Goal: Task Accomplishment & Management: Manage account settings

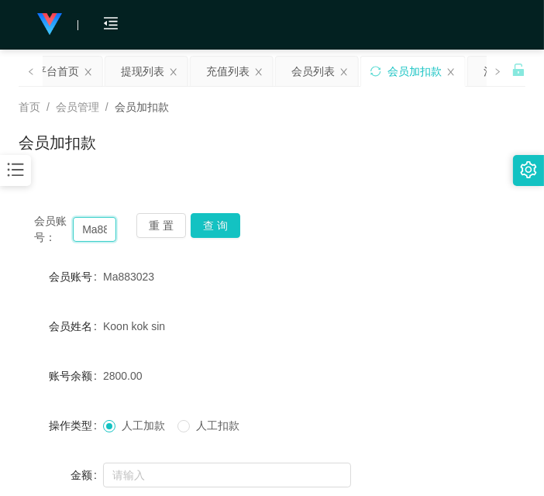
scroll to position [150, 0]
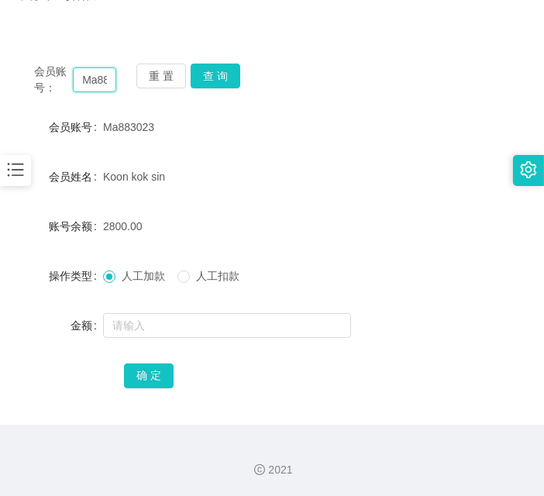
drag, startPoint x: 0, startPoint y: 0, endPoint x: 86, endPoint y: 71, distance: 111.7
click at [86, 71] on input "Ma883023" at bounding box center [94, 79] width 43 height 25
click at [235, 71] on button "查 询" at bounding box center [216, 76] width 50 height 25
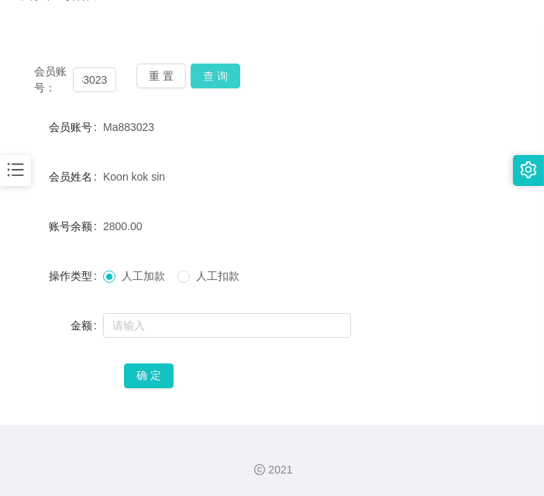
scroll to position [0, 0]
click at [235, 71] on button "查 询" at bounding box center [216, 76] width 50 height 25
click at [235, 71] on body "工作台 系统配置 产品管理 内容中心 数据中心 会员管理 会员列表 会员加减打码量 在线用户 陪玩用户 充值列表 提现列表 会员加扣款 赠送彩金 平台首页 保…" at bounding box center [272, 248] width 544 height 496
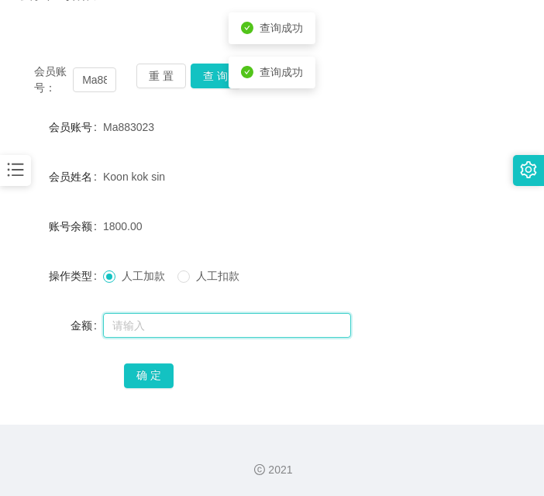
click at [239, 315] on input "text" at bounding box center [227, 325] width 248 height 25
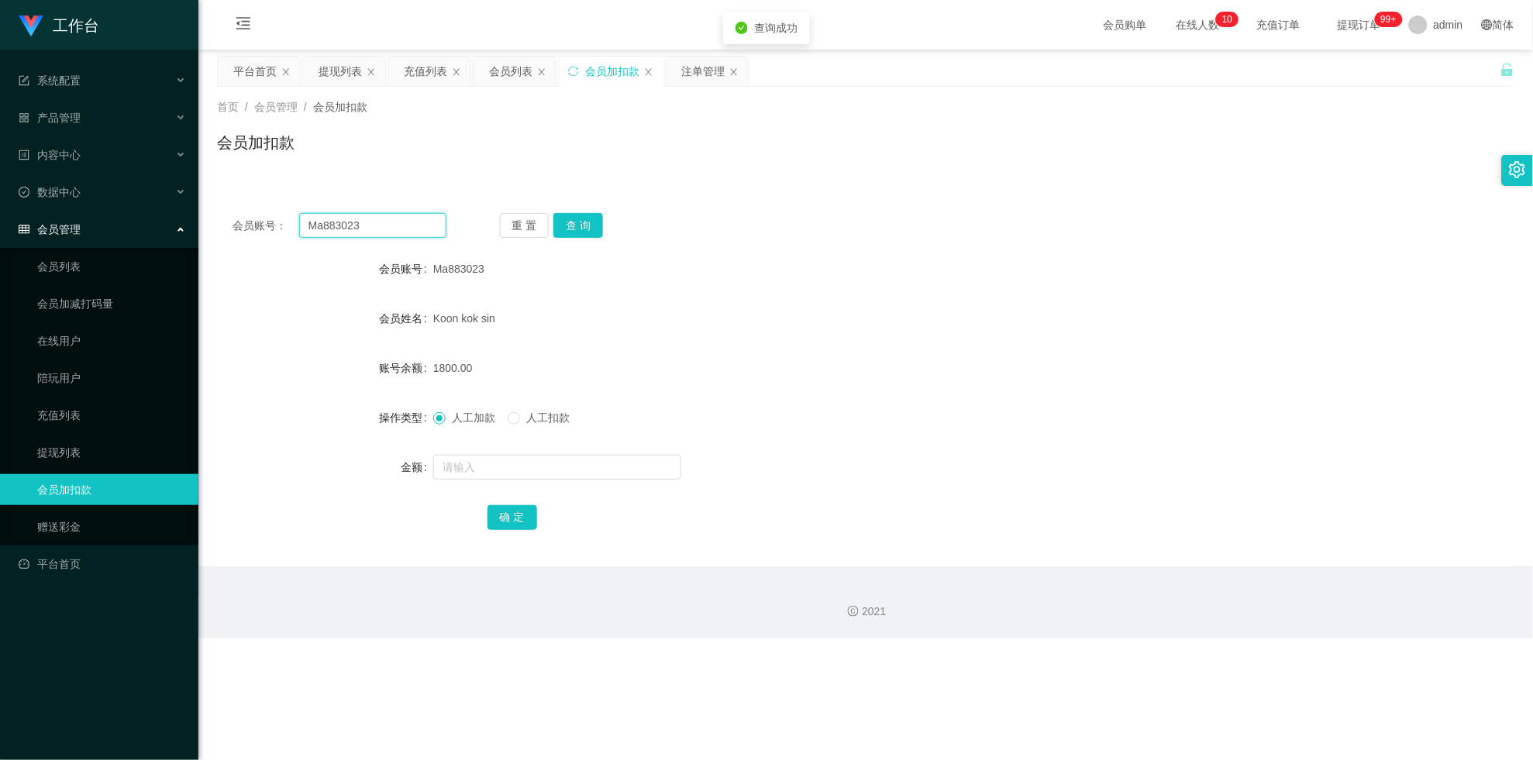
click at [350, 223] on input "Ma883023" at bounding box center [372, 225] width 147 height 25
click at [543, 225] on button "查 询" at bounding box center [578, 225] width 50 height 25
click at [543, 225] on div "重 置 查 询" at bounding box center [607, 225] width 214 height 25
click at [539, 462] on input "text" at bounding box center [557, 467] width 248 height 25
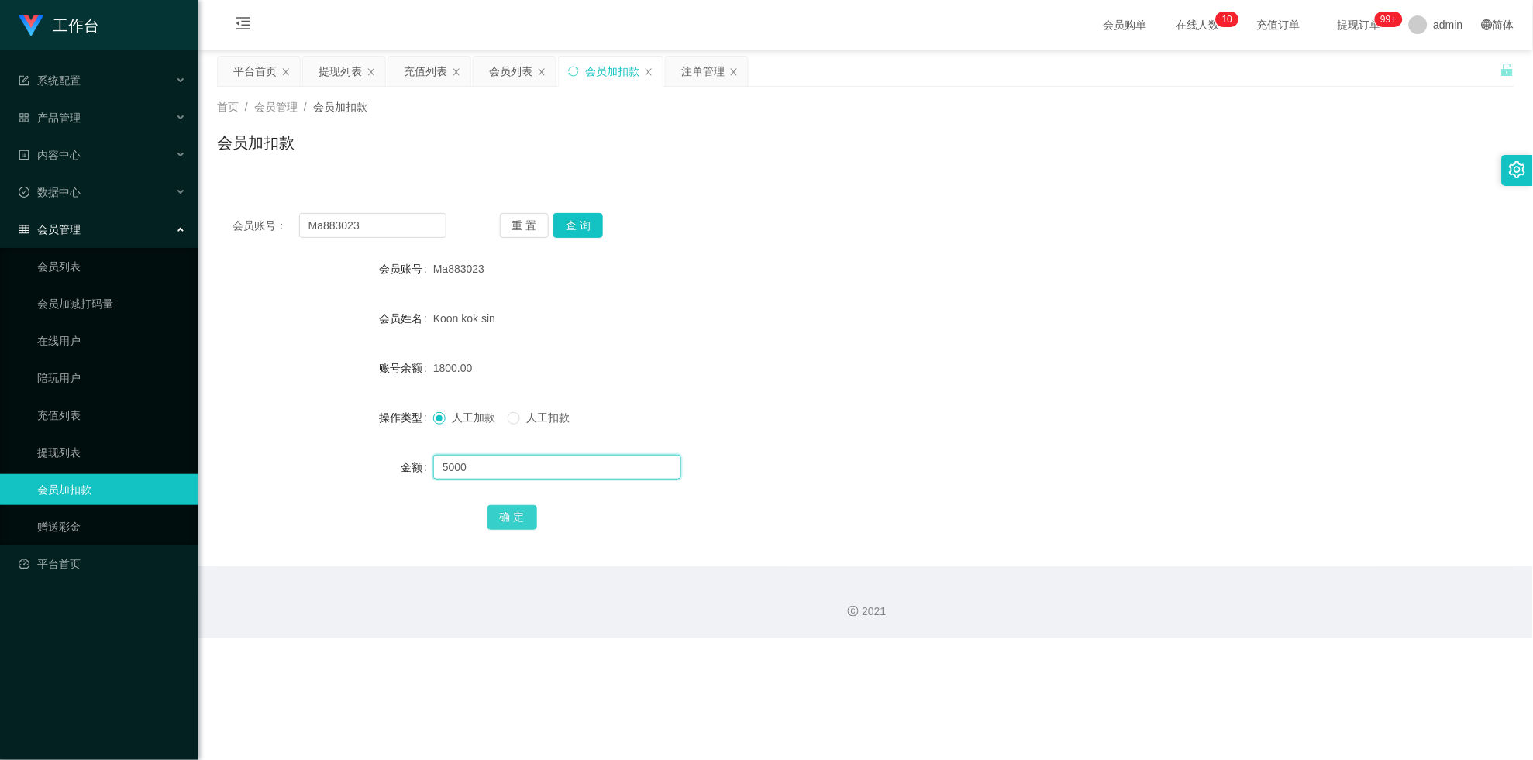
type input "5000"
click at [518, 495] on button "确 定" at bounding box center [512, 517] width 50 height 25
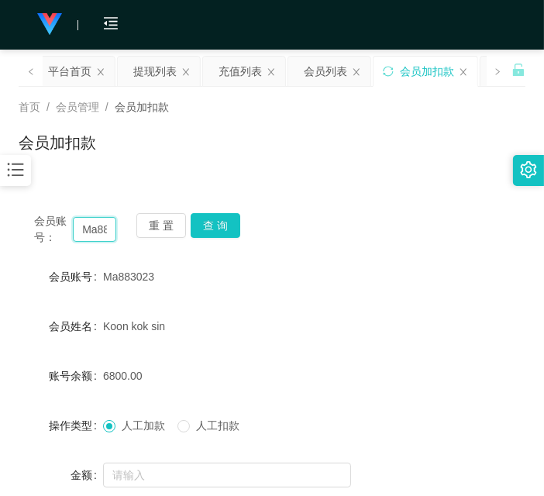
click at [88, 233] on input "Ma883023" at bounding box center [94, 229] width 43 height 25
click at [222, 227] on button "查 询" at bounding box center [216, 225] width 50 height 25
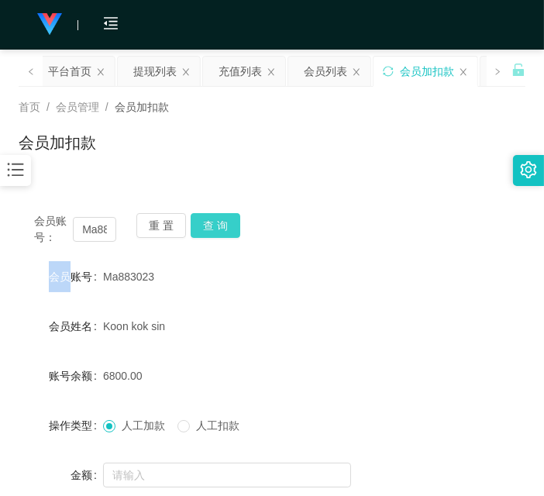
click at [222, 227] on div "会员账号： Ma883023 重 置 查 询" at bounding box center [272, 229] width 507 height 33
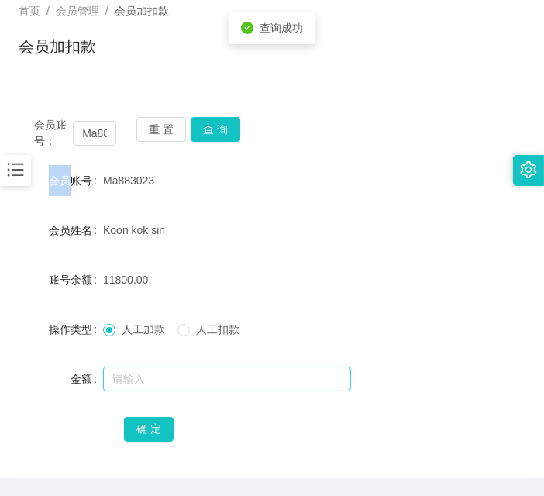
scroll to position [136, 0]
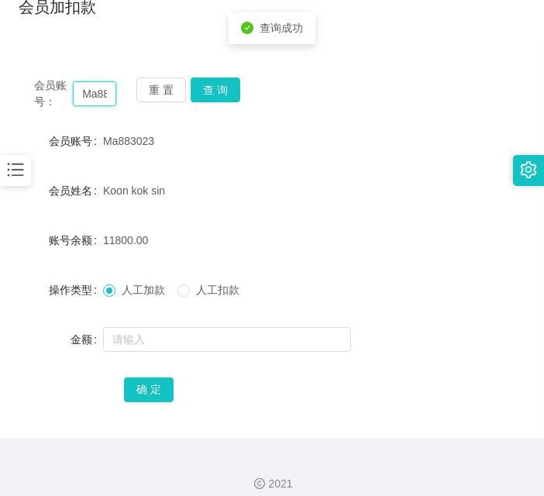
click at [84, 88] on input "Ma883023" at bounding box center [94, 93] width 43 height 25
paste input "maweijian"
type input "maweijian"
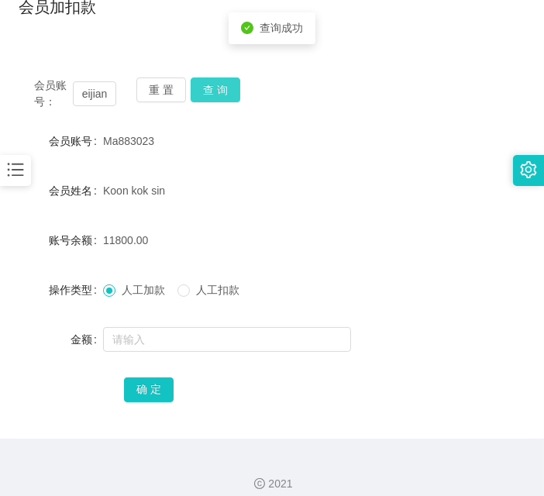
click at [236, 84] on button "查 询" at bounding box center [216, 89] width 50 height 25
click at [236, 84] on div "会员账号： maweijian 重 置 查 询" at bounding box center [272, 93] width 507 height 33
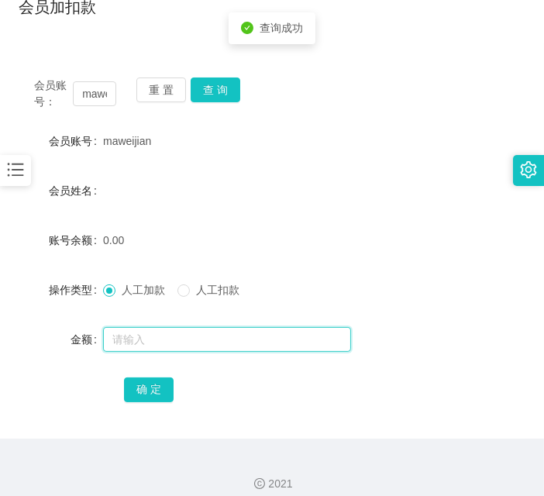
click at [192, 336] on input "text" at bounding box center [227, 339] width 248 height 25
type input "100"
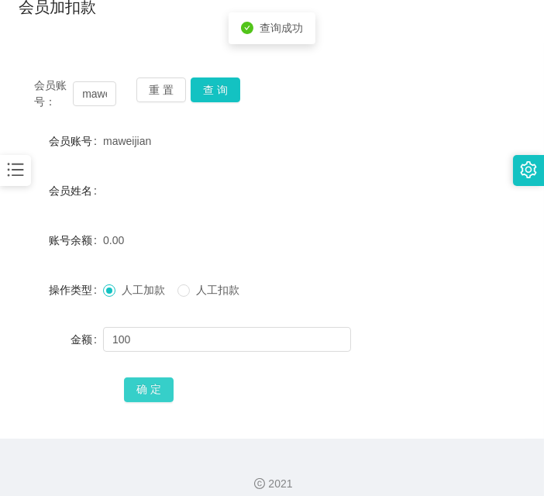
click at [158, 392] on button "确 定" at bounding box center [149, 389] width 50 height 25
click at [12, 356] on main "关闭左侧 关闭右侧 关闭其它 刷新页面 平台首页 提现列表 充值列表 会员列表 会员加扣款 注单管理 首页 / 会员管理 / 会员加扣款 / 会员加扣款 会员…" at bounding box center [272, 176] width 544 height 525
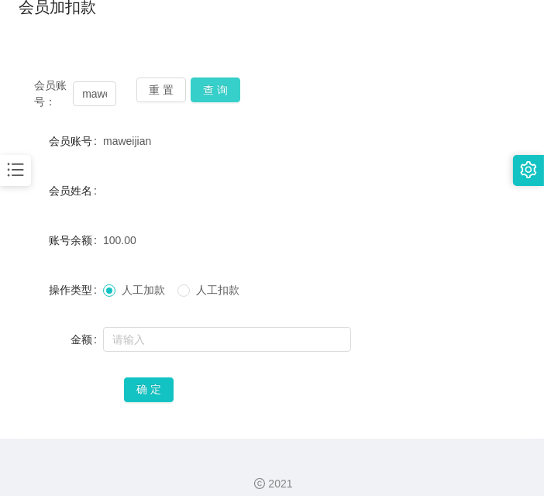
click at [213, 103] on div "重 置 查 询" at bounding box center [177, 93] width 82 height 33
click at [215, 99] on button "查 询" at bounding box center [216, 89] width 50 height 25
click at [215, 99] on div "会员账号： maweijian 重 置 查 询" at bounding box center [272, 93] width 507 height 33
click at [215, 99] on button "查 询" at bounding box center [216, 89] width 50 height 25
click at [224, 91] on button "查 询" at bounding box center [216, 89] width 50 height 25
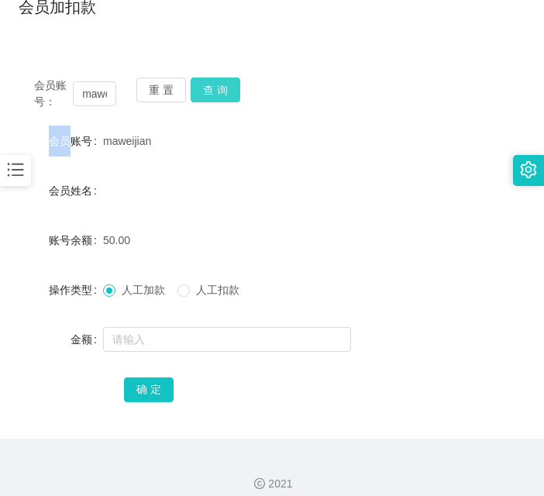
click at [223, 90] on button "查 询" at bounding box center [216, 89] width 50 height 25
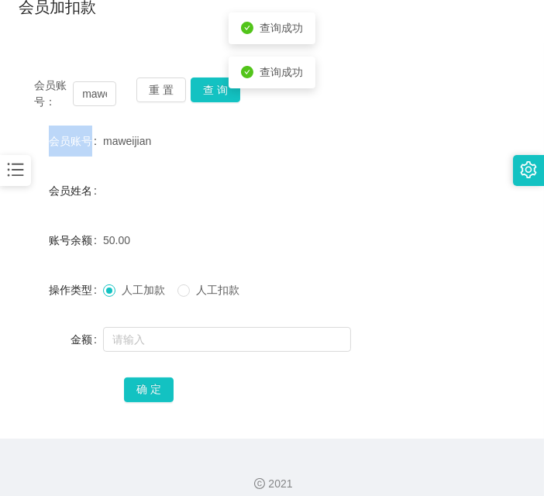
click at [222, 90] on div "会员账号： maweijian 重 置 查 询" at bounding box center [272, 93] width 507 height 33
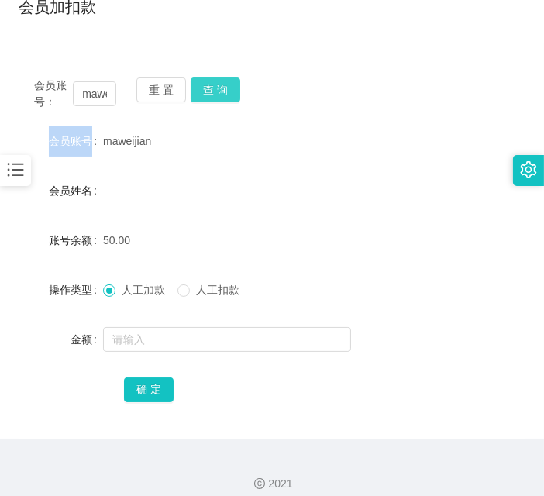
click at [237, 95] on button "查 询" at bounding box center [216, 89] width 50 height 25
click at [237, 95] on div "会员账号： maweijian 重 置 查 询" at bounding box center [272, 93] width 507 height 33
click at [237, 95] on button "查 询" at bounding box center [216, 89] width 50 height 25
click at [6, 81] on main "关闭左侧 关闭右侧 关闭其它 刷新页面 平台首页 提现列表 充值列表 会员列表 会员加扣款 注单管理 首页 / 会员管理 / 会员加扣款 / 会员加扣款 会员…" at bounding box center [272, 176] width 544 height 525
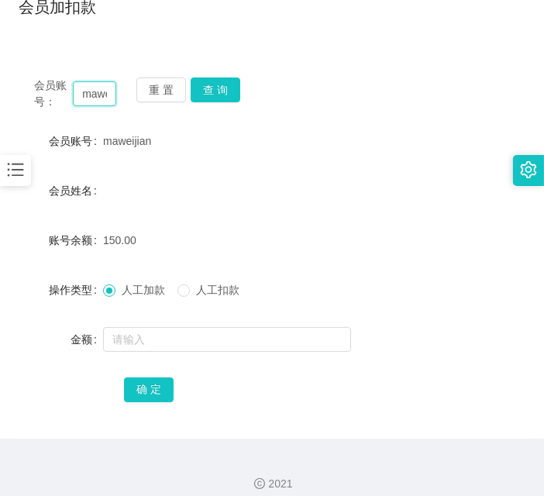
click at [101, 101] on input "maweijian" at bounding box center [94, 93] width 43 height 25
click at [221, 84] on button "查 询" at bounding box center [216, 89] width 50 height 25
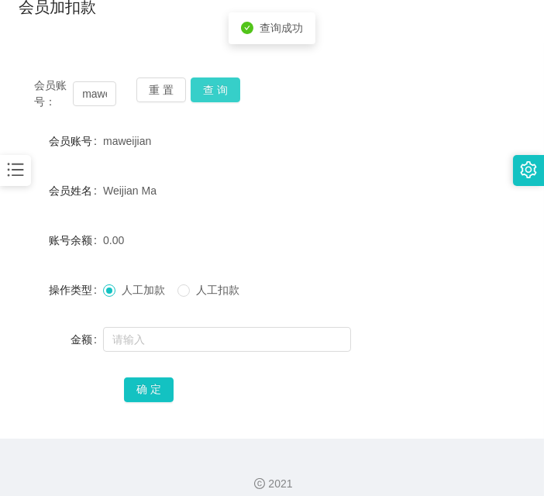
scroll to position [0, 0]
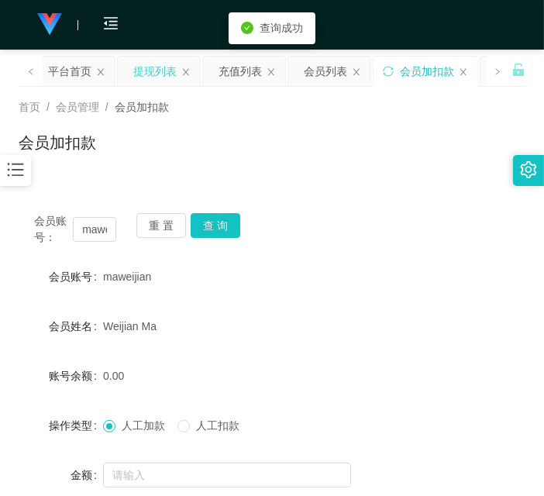
click at [149, 69] on div "提现列表" at bounding box center [154, 71] width 43 height 29
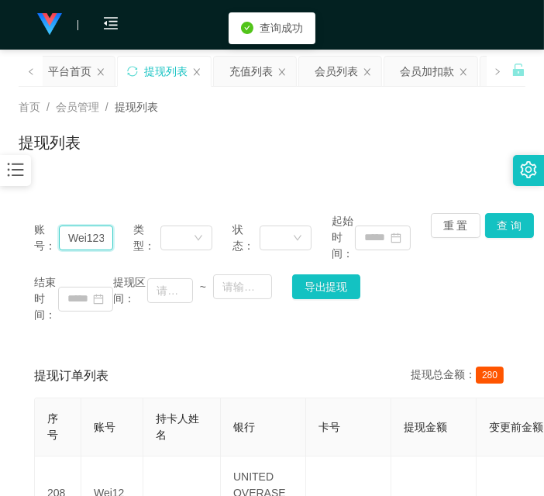
click at [86, 239] on input "Wei123" at bounding box center [86, 237] width 54 height 25
paste input "maweijian"
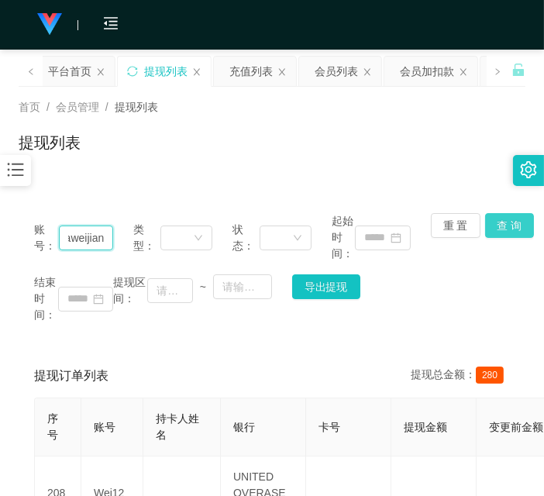
type input "maweijian"
click at [515, 219] on button "查 询" at bounding box center [510, 225] width 50 height 25
click at [515, 219] on div "账号： maweijian 类型： 状态： 起始时间： 重 置 查 询 结束时间： 提现区间： ~ 导出提现" at bounding box center [272, 268] width 507 height 141
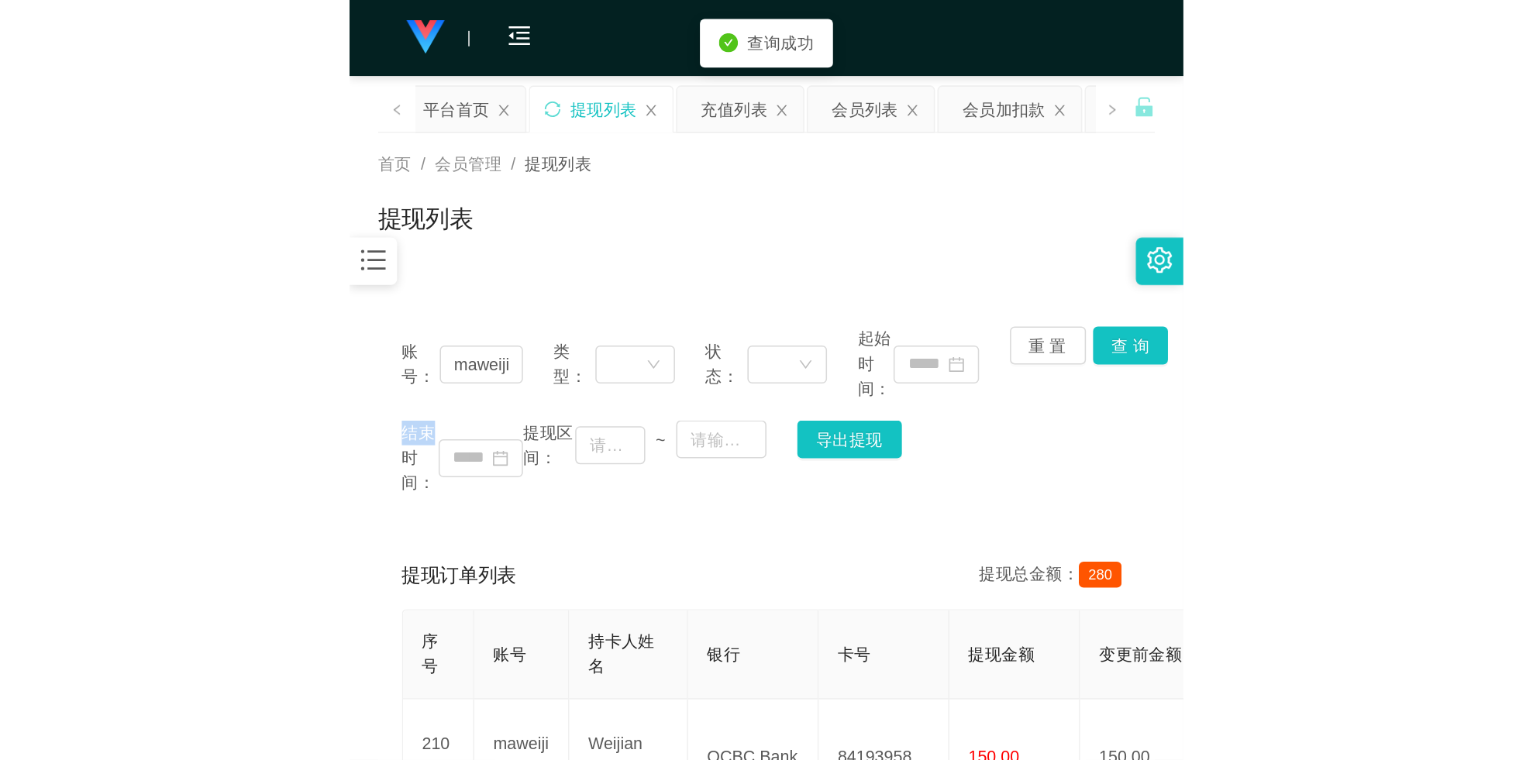
scroll to position [136, 0]
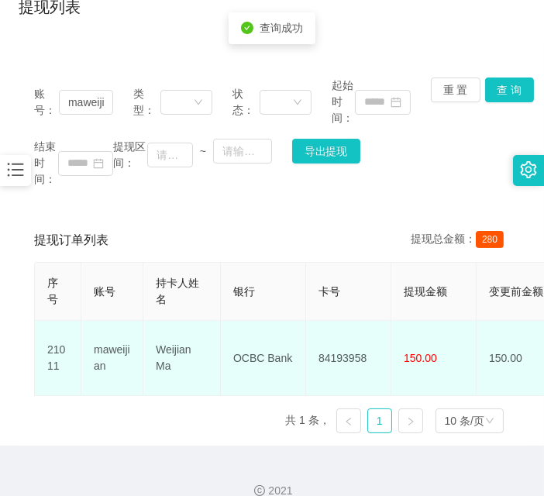
click at [337, 332] on td "84193958" at bounding box center [348, 358] width 85 height 75
copy td "84193958"
click at [337, 332] on td "84193958" at bounding box center [348, 358] width 85 height 75
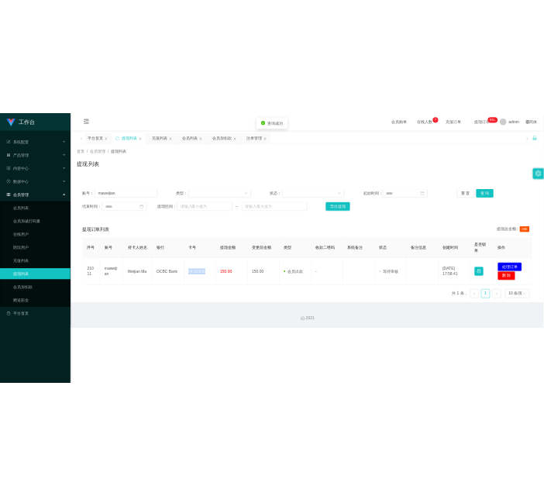
scroll to position [0, 0]
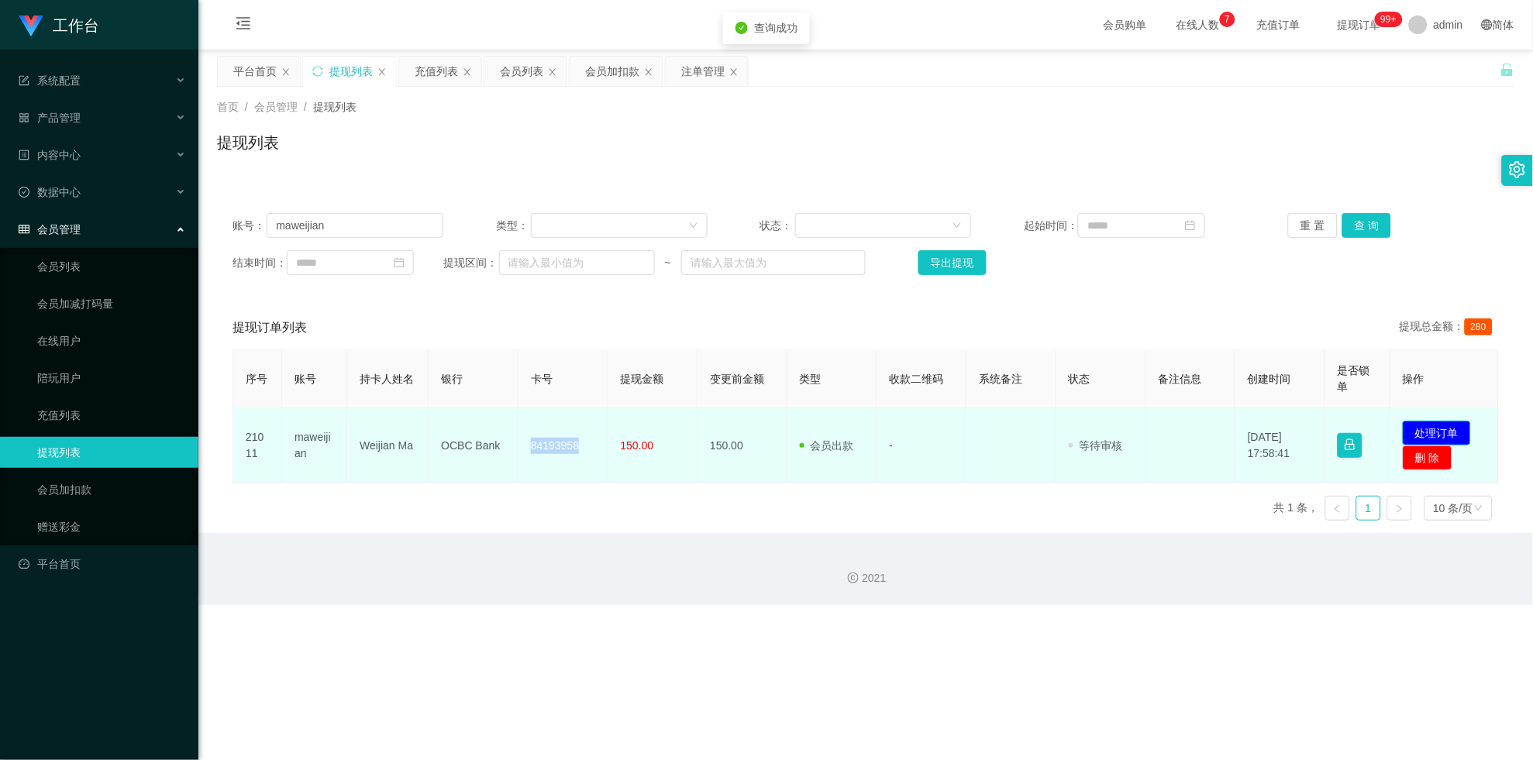
click at [543, 428] on button "处理订单" at bounding box center [1437, 433] width 68 height 25
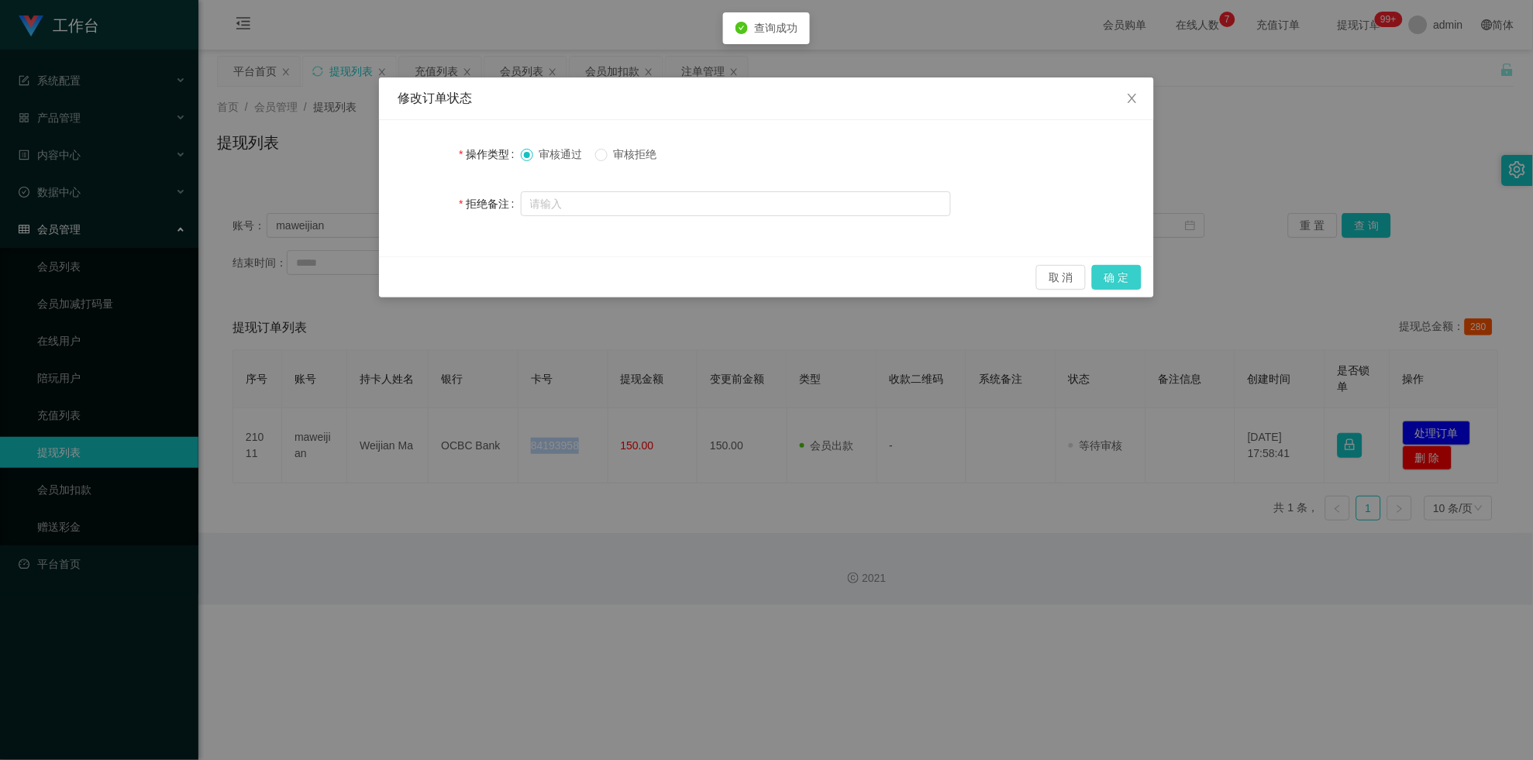
drag, startPoint x: 1117, startPoint y: 270, endPoint x: 1475, endPoint y: 18, distance: 438.2
click at [543, 271] on button "确 定" at bounding box center [1117, 277] width 50 height 25
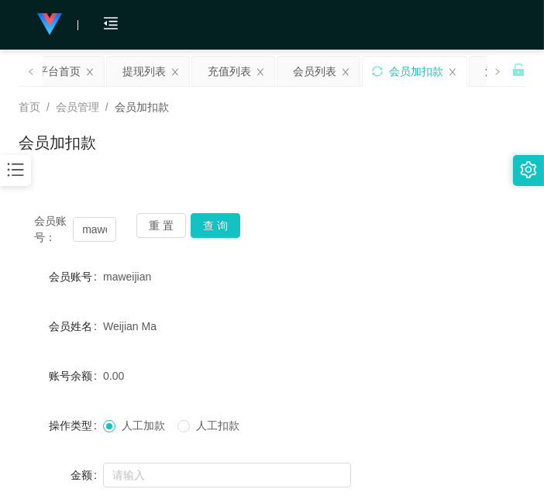
drag, startPoint x: 19, startPoint y: 314, endPoint x: 22, endPoint y: 301, distance: 12.8
click at [19, 314] on div "会员姓名" at bounding box center [61, 326] width 84 height 31
click at [94, 229] on input "maweijian" at bounding box center [94, 229] width 43 height 25
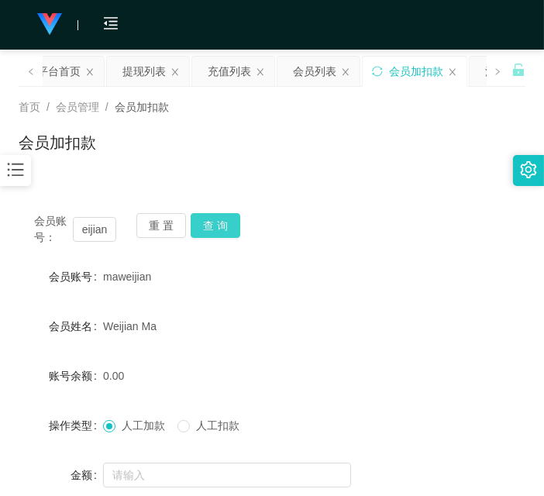
click at [199, 229] on button "查 询" at bounding box center [216, 225] width 50 height 25
click at [199, 229] on div "重 置 查 询" at bounding box center [177, 229] width 82 height 33
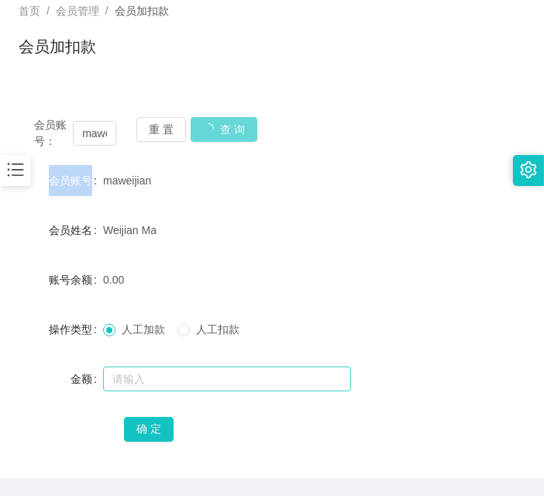
scroll to position [136, 0]
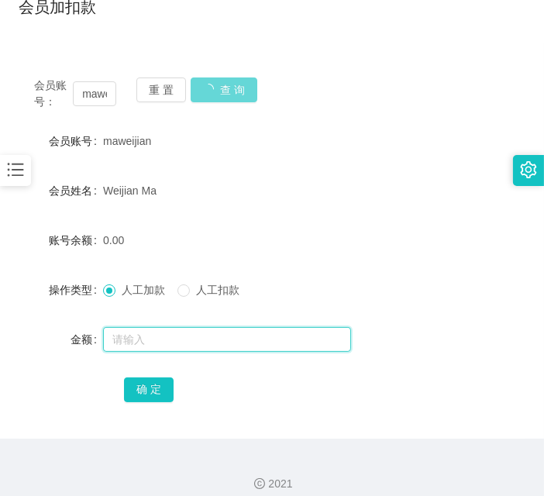
click at [190, 333] on input "text" at bounding box center [227, 339] width 248 height 25
type input "10"
type input "0"
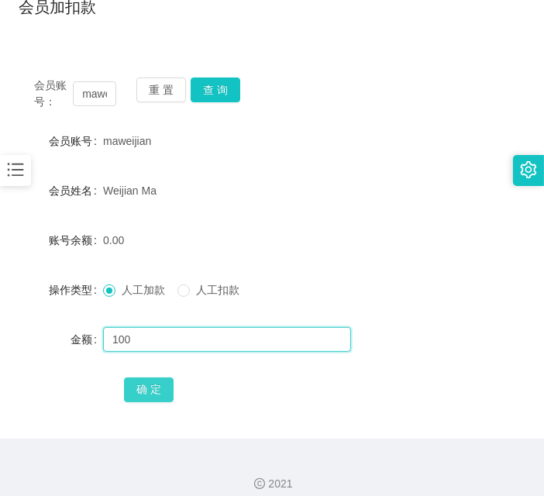
type input "100"
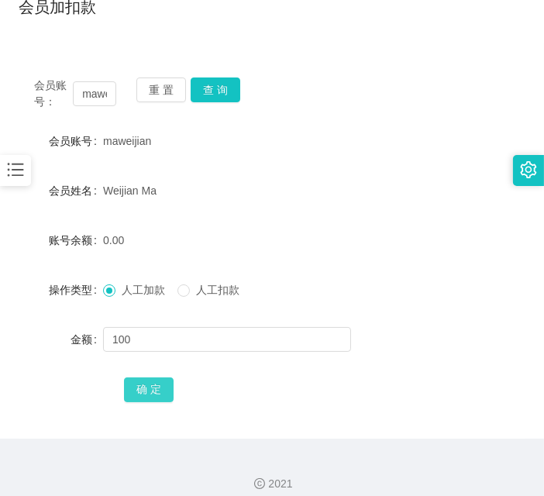
click at [128, 396] on button "确 定" at bounding box center [149, 389] width 50 height 25
drag, startPoint x: 5, startPoint y: 290, endPoint x: 18, endPoint y: 286, distance: 13.0
click at [5, 290] on main "关闭左侧 关闭右侧 关闭其它 刷新页面 平台首页 提现列表 充值列表 会员列表 会员加扣款 注单管理 首页 / 会员管理 / 会员加扣款 / 会员加扣款 会员…" at bounding box center [272, 176] width 544 height 525
click at [210, 97] on button "查 询" at bounding box center [216, 89] width 50 height 25
click at [210, 97] on div "重 置 查 询" at bounding box center [177, 93] width 82 height 33
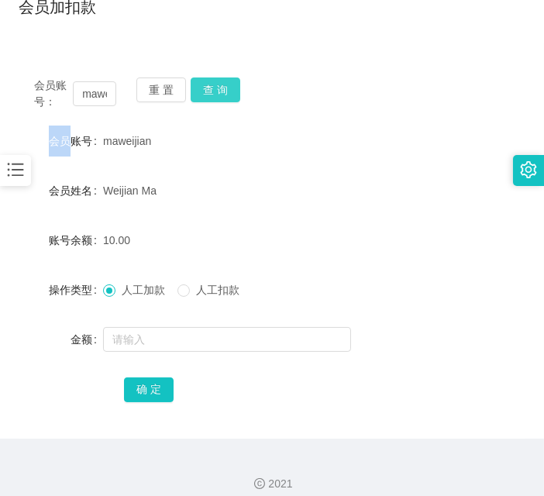
click at [210, 97] on button "查 询" at bounding box center [216, 89] width 50 height 25
click at [241, 84] on div "会员账号： maweijian 重 置 查 询" at bounding box center [272, 93] width 507 height 33
click at [228, 86] on button "查 询" at bounding box center [216, 89] width 50 height 25
click at [228, 86] on div "会员账号： maweijian 重 置 查 询" at bounding box center [272, 93] width 507 height 33
click at [228, 86] on button "查 询" at bounding box center [216, 89] width 50 height 25
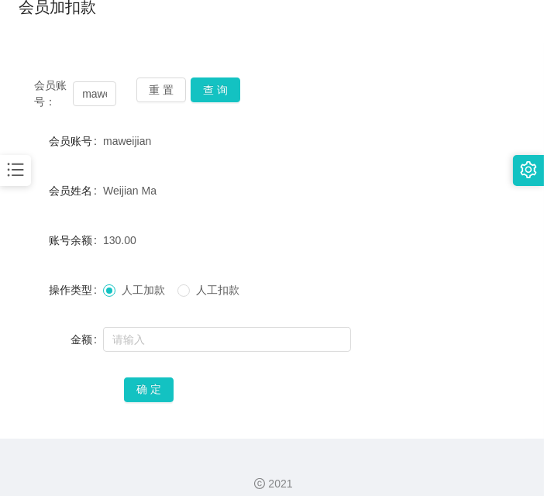
drag, startPoint x: 0, startPoint y: 397, endPoint x: 85, endPoint y: 318, distance: 116.2
click at [5, 395] on main "关闭左侧 关闭右侧 关闭其它 刷新页面 平台首页 提现列表 充值列表 会员列表 会员加扣款 注单管理 首页 / 会员管理 / 会员加扣款 / 会员加扣款 会员…" at bounding box center [272, 176] width 544 height 525
click at [229, 89] on button "查 询" at bounding box center [216, 89] width 50 height 25
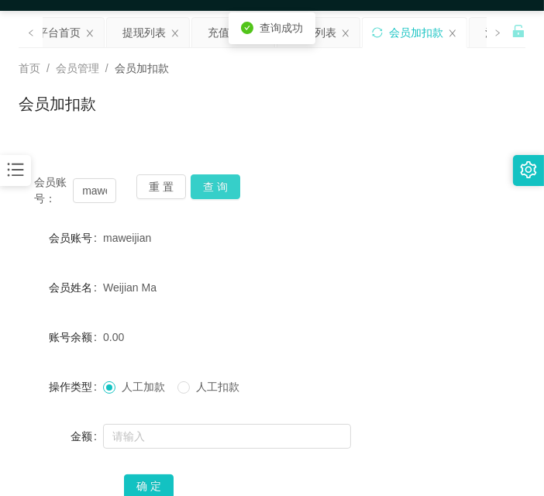
scroll to position [0, 0]
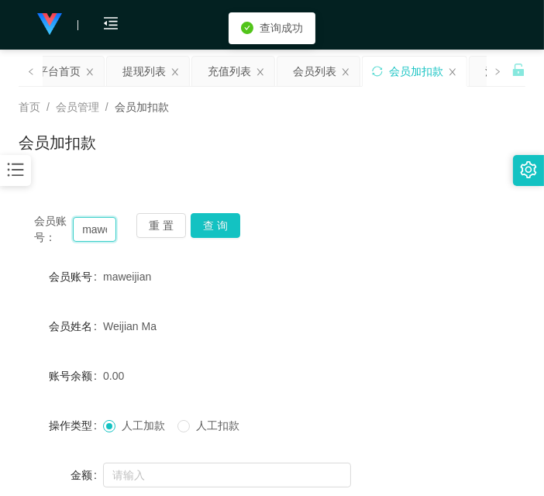
click at [91, 231] on input "maweijian" at bounding box center [94, 229] width 43 height 25
click at [126, 75] on div "提现列表" at bounding box center [143, 71] width 43 height 29
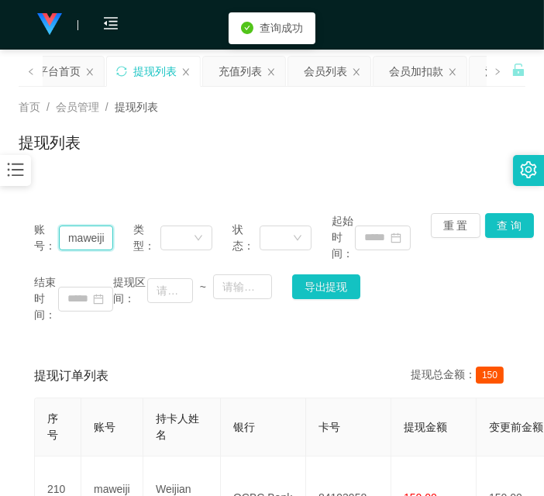
click at [86, 240] on input "maweijian" at bounding box center [86, 237] width 54 height 25
drag, startPoint x: 86, startPoint y: 240, endPoint x: 338, endPoint y: 224, distance: 252.4
click at [86, 240] on input "maweijian" at bounding box center [86, 237] width 54 height 25
paste input "阿德【众赢】新加坡入金"
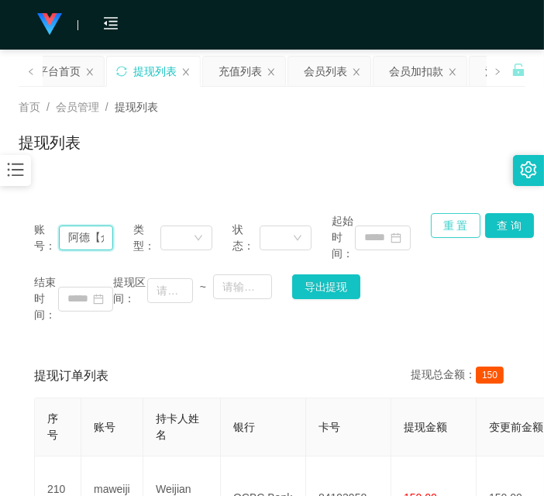
scroll to position [0, 84]
type input "阿德【众赢】新加坡入金"
click at [404, 72] on div "会员加扣款" at bounding box center [416, 71] width 54 height 29
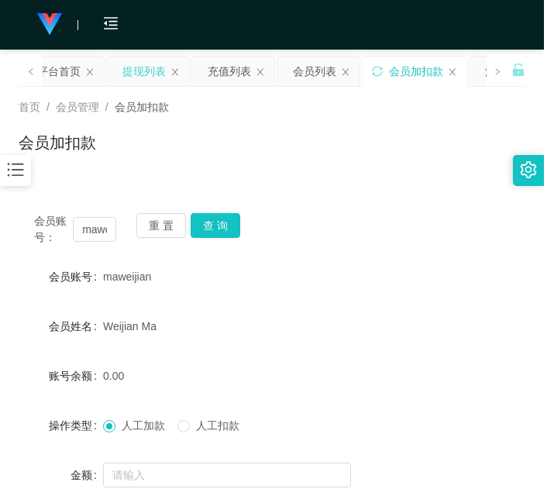
click at [156, 74] on div "提现列表" at bounding box center [143, 71] width 43 height 29
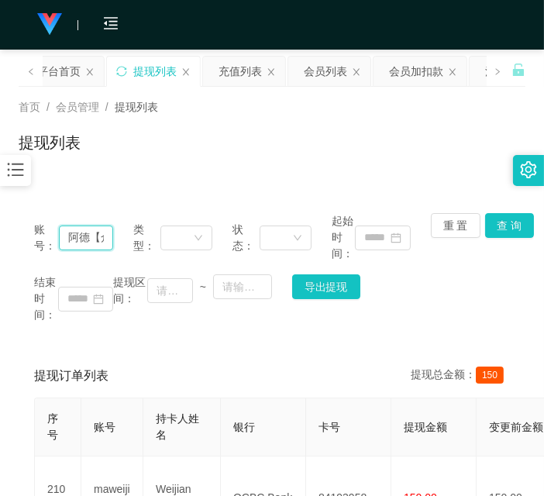
click at [80, 236] on input "阿德【众赢】新加坡入金" at bounding box center [86, 237] width 54 height 25
paste input "maweijian"
click at [86, 229] on input "[PERSON_NAME]【众赢】新加坡入金" at bounding box center [86, 237] width 54 height 25
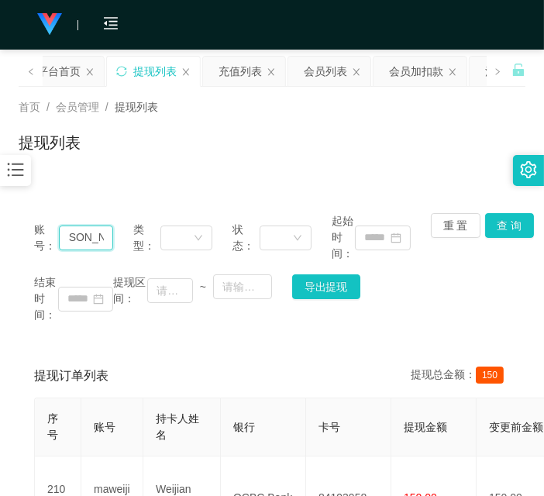
click at [86, 229] on input "[PERSON_NAME]【众赢】新加坡入金" at bounding box center [86, 237] width 54 height 25
paste input "text"
click at [504, 223] on button "查 询" at bounding box center [510, 225] width 50 height 25
click at [504, 223] on div "账号： [PERSON_NAME]【众赢】新加坡入金 类型： 状态： 起始时间： 重 置 查 询 结束时间： 提现区间： ~ 导出提现" at bounding box center [272, 268] width 507 height 141
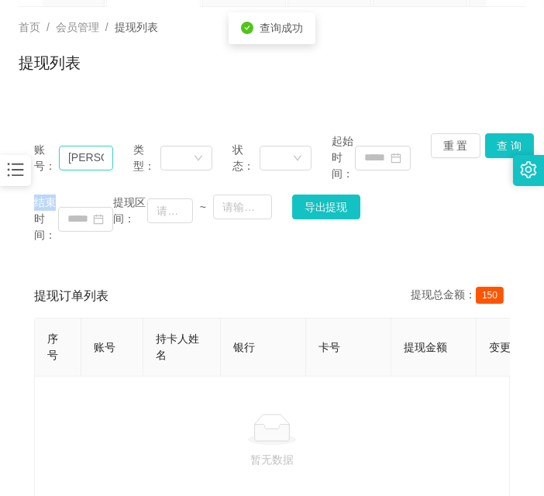
scroll to position [40, 0]
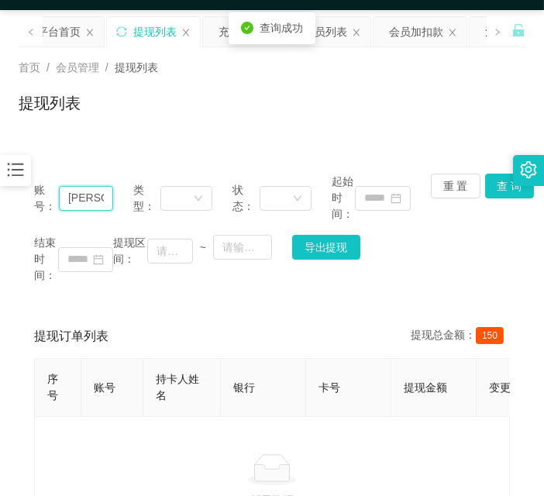
click at [88, 197] on input "[PERSON_NAME]【众赢】新加坡入金" at bounding box center [86, 198] width 54 height 25
click at [69, 194] on input "[PERSON_NAME]【众赢】新加坡入金" at bounding box center [86, 198] width 54 height 25
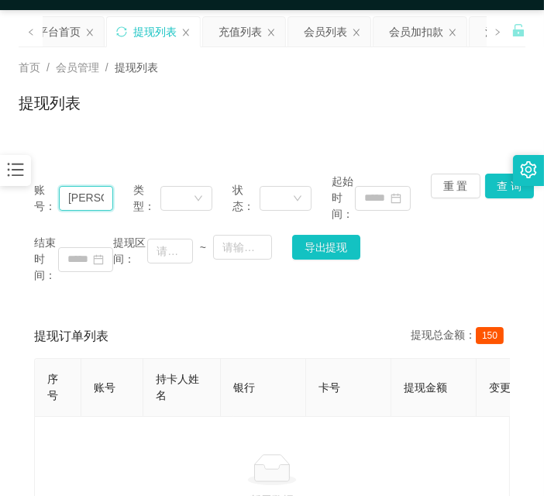
paste input "maweijian"
type input "maweijian"
click at [493, 187] on button "查 询" at bounding box center [510, 186] width 50 height 25
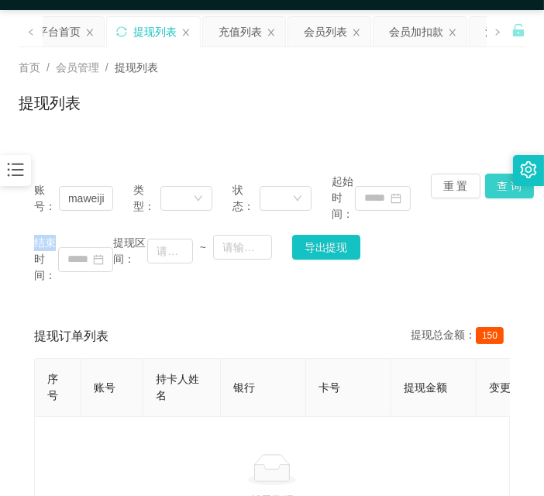
click at [493, 187] on div "重 置 查 询" at bounding box center [470, 198] width 79 height 49
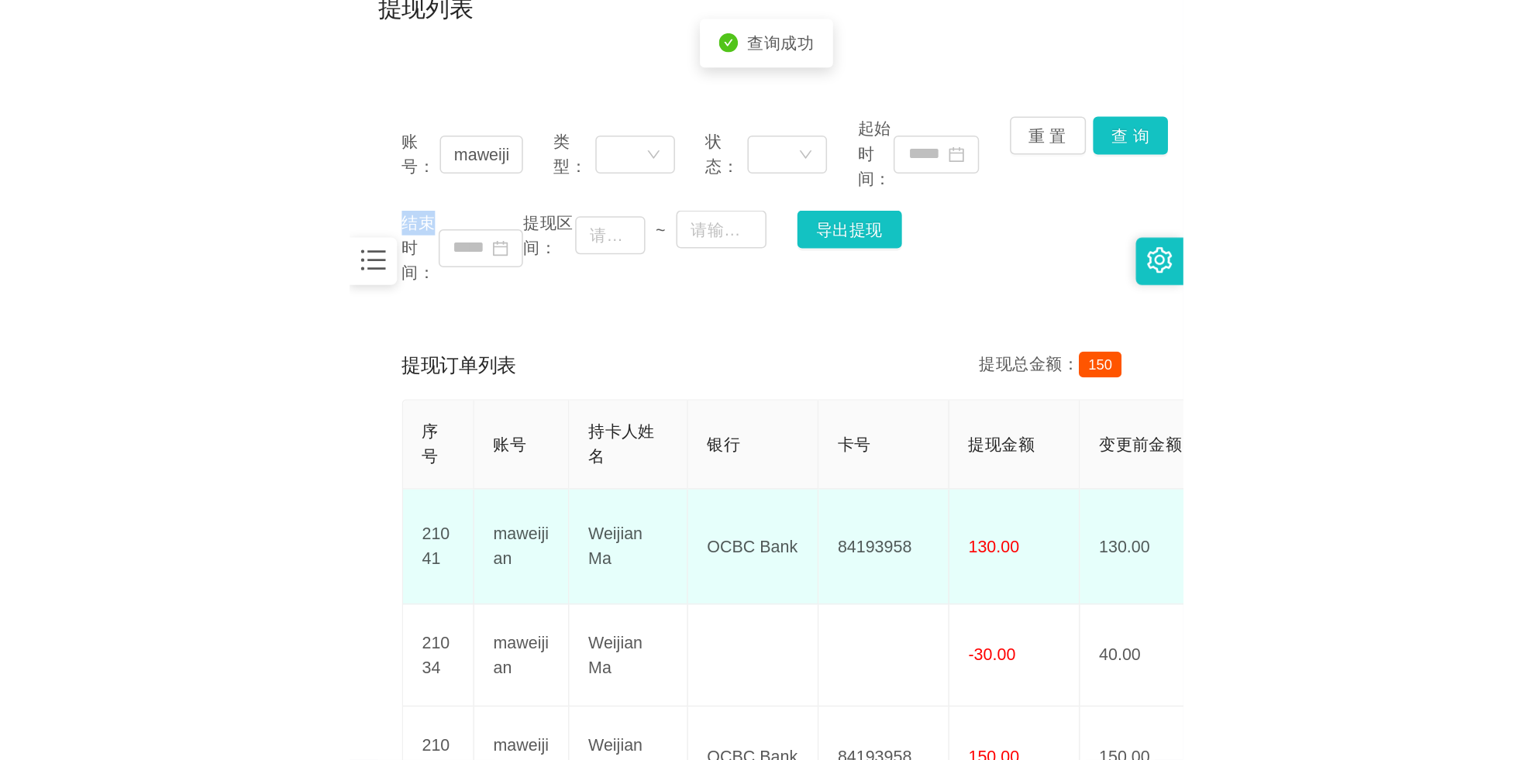
scroll to position [176, 0]
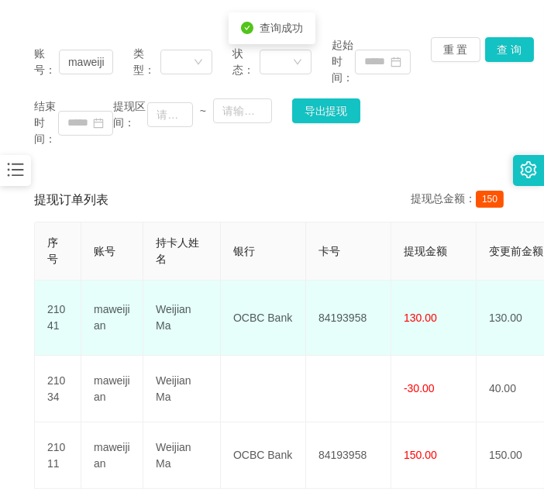
click at [361, 303] on td "84193958" at bounding box center [348, 318] width 85 height 75
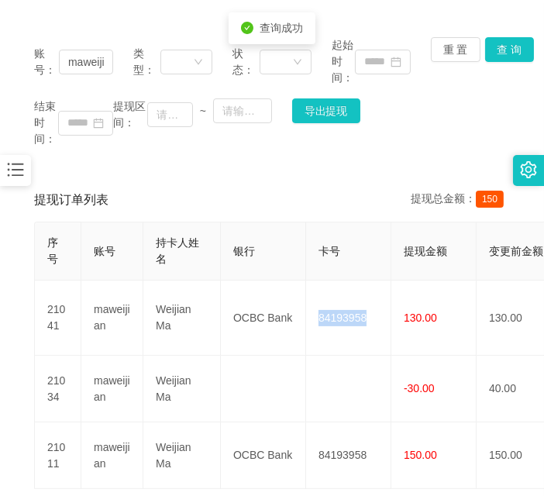
copy td "84193958"
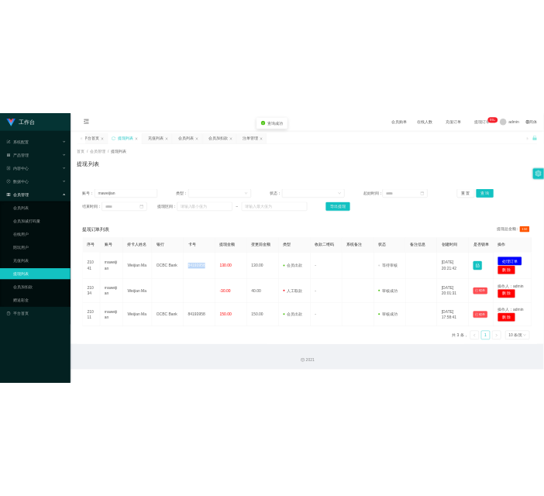
scroll to position [0, 0]
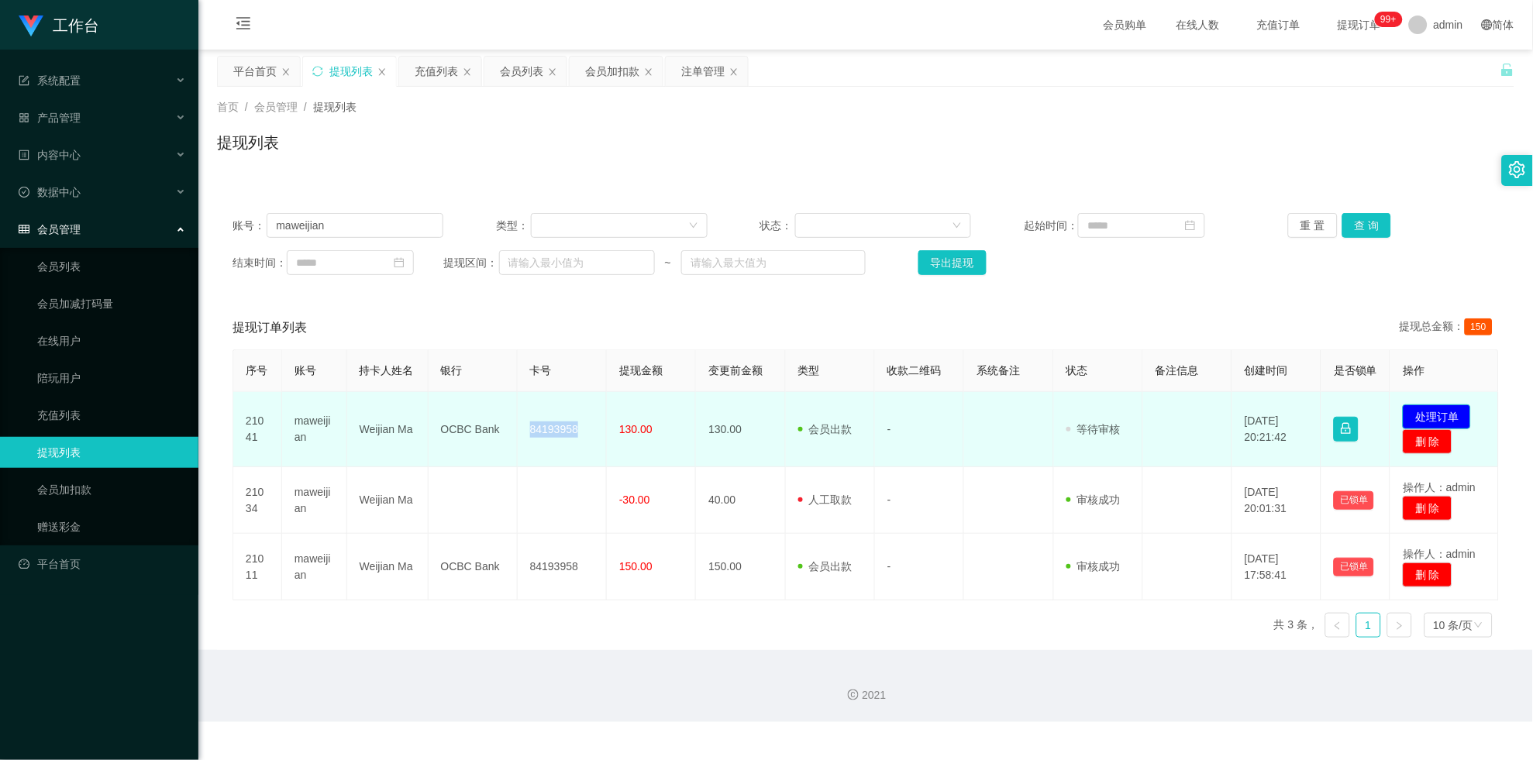
click at [543, 424] on button "处理订单" at bounding box center [1437, 416] width 68 height 25
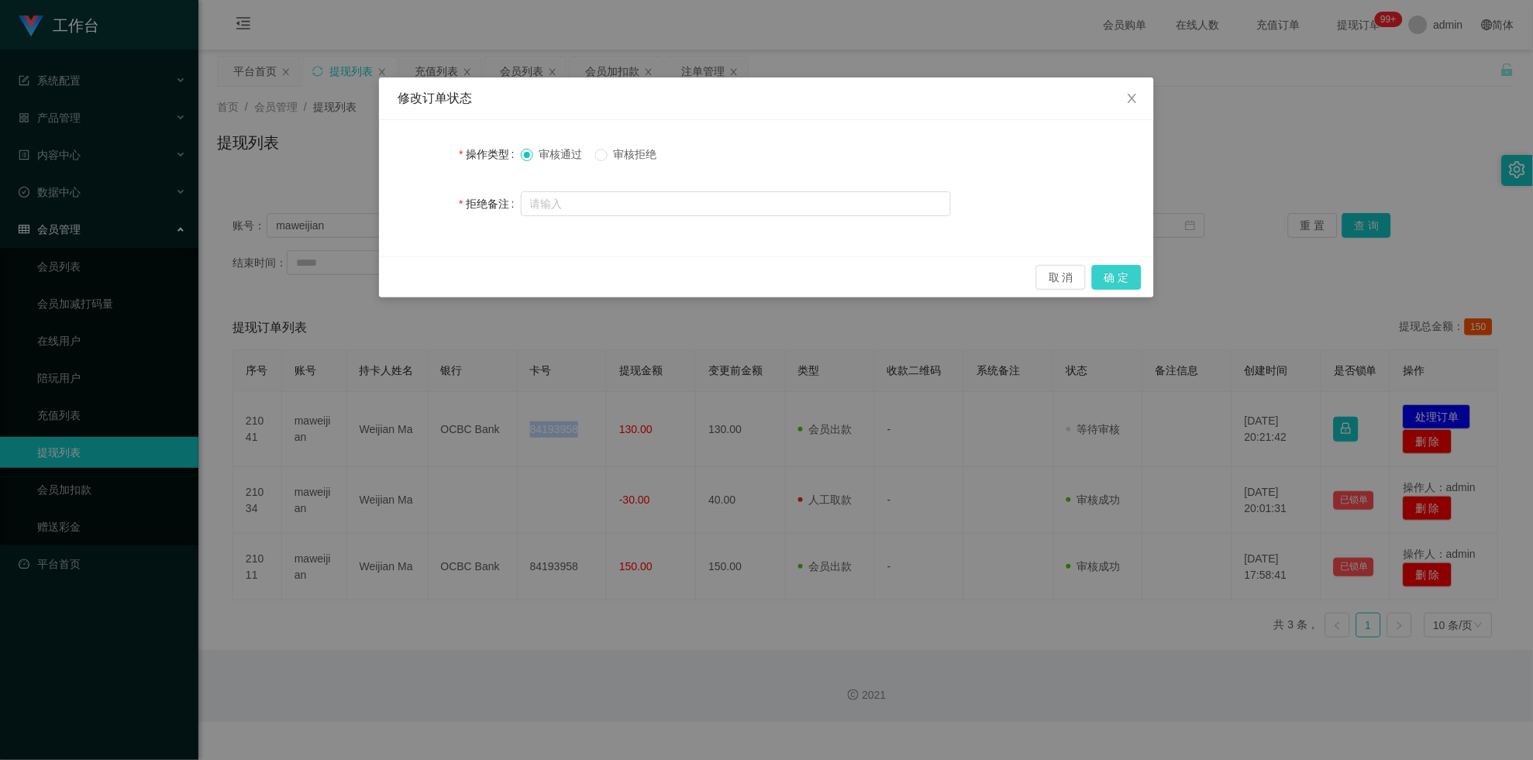
click at [543, 280] on button "确 定" at bounding box center [1117, 277] width 50 height 25
